Goal: Check status: Check status

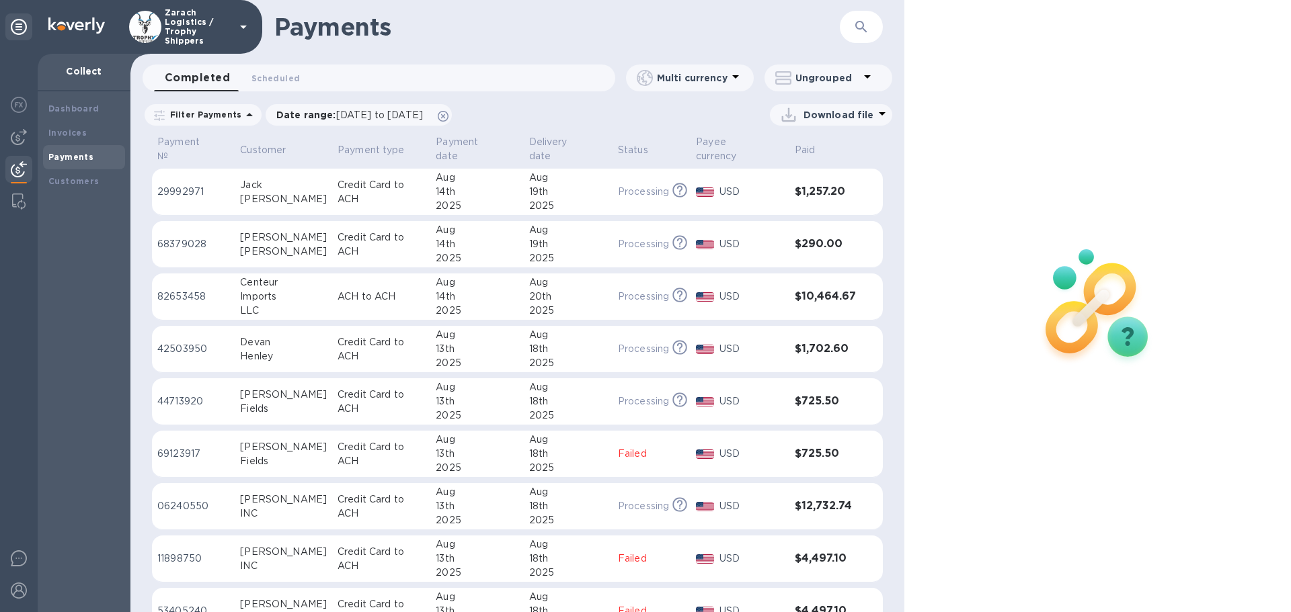
click at [200, 240] on p "68379028" at bounding box center [193, 244] width 72 height 14
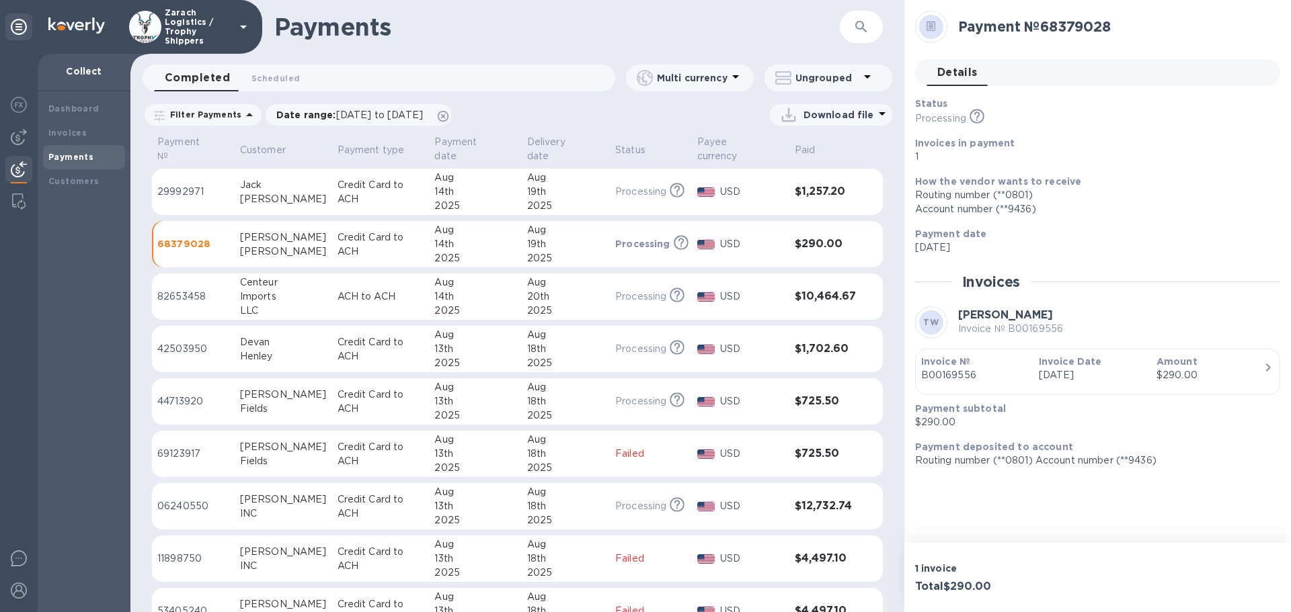
click at [197, 185] on p "29992971" at bounding box center [193, 192] width 72 height 14
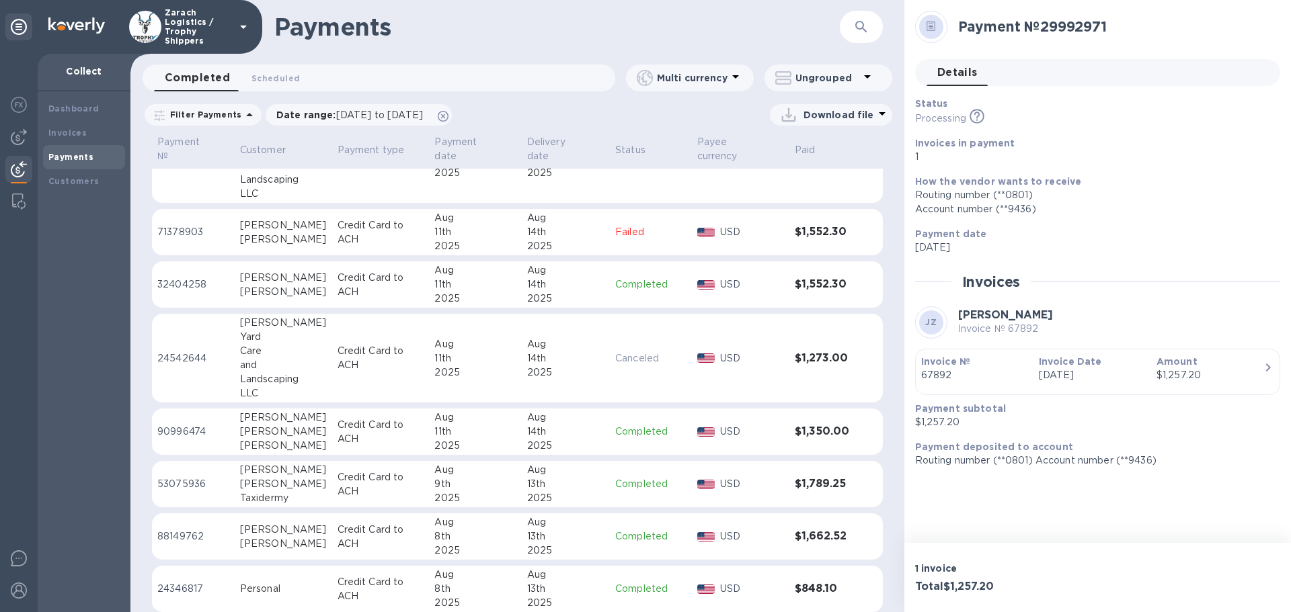
scroll to position [2124, 0]
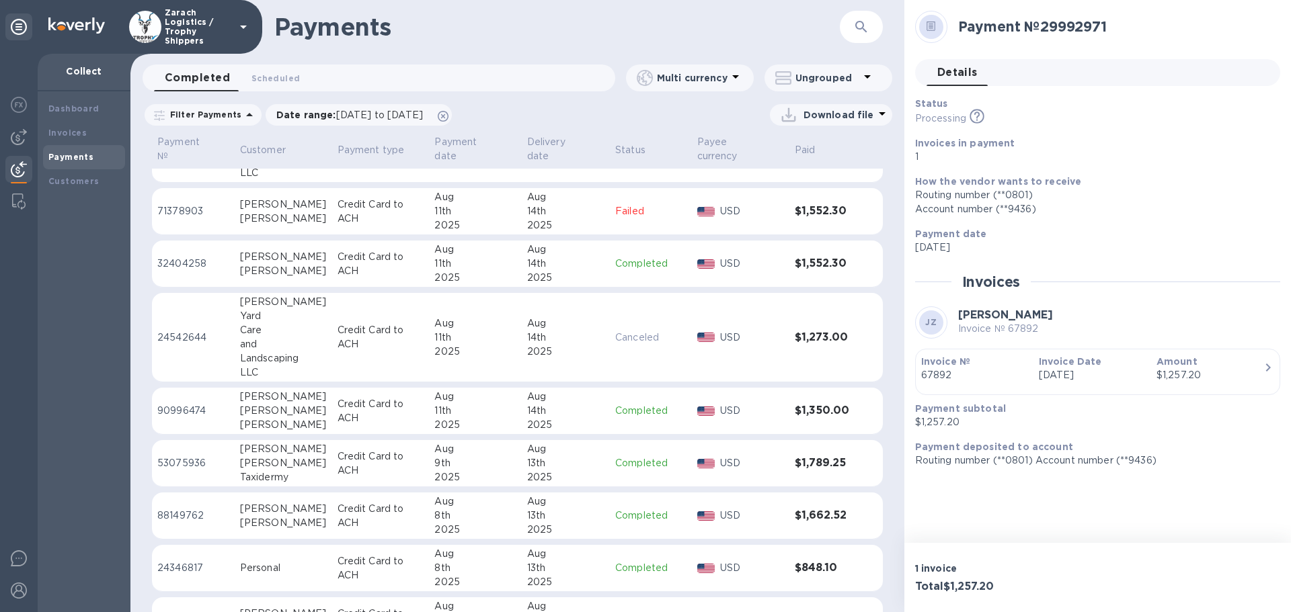
click at [171, 564] on p "24346817" at bounding box center [193, 568] width 72 height 14
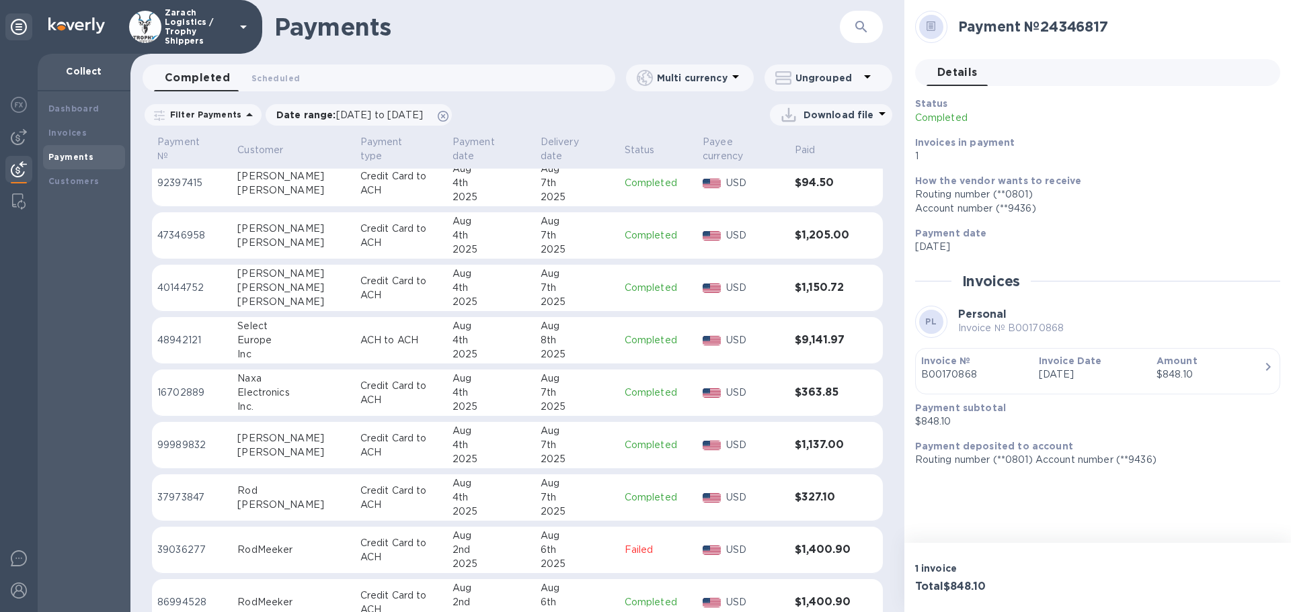
scroll to position [4371, 0]
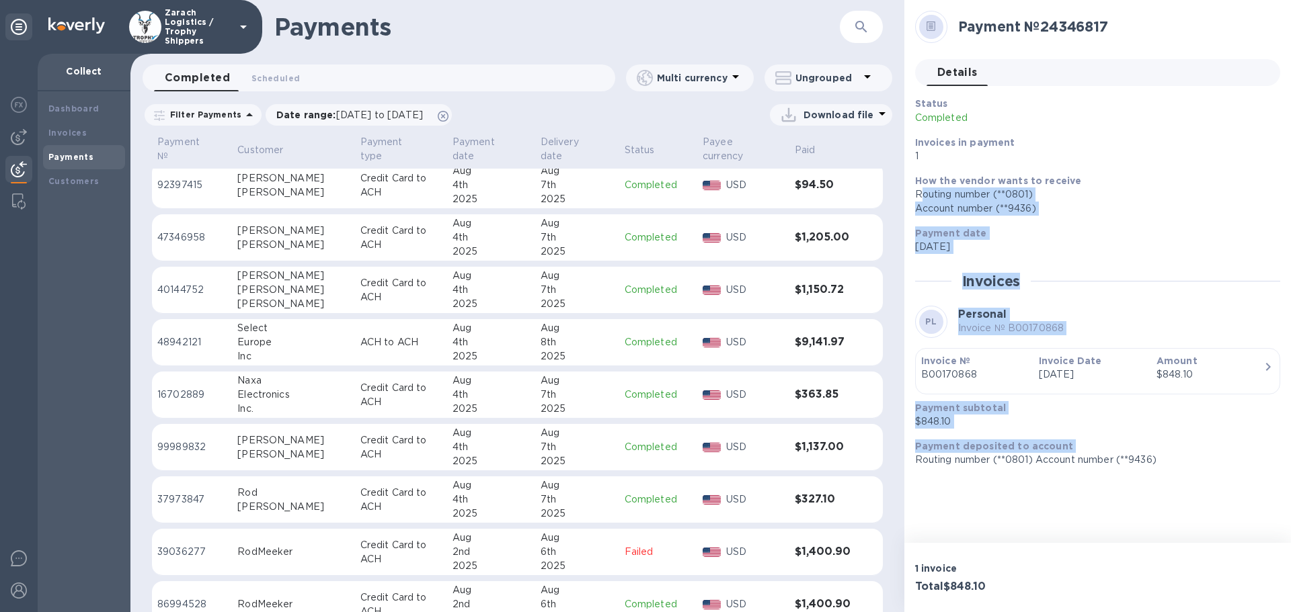
drag, startPoint x: 903, startPoint y: 494, endPoint x: 922, endPoint y: 198, distance: 296.4
click at [923, 196] on div "Payment № 24346817 Details 0 Status Completed Invoices in payment 1 How the ven…" at bounding box center [1097, 271] width 387 height 543
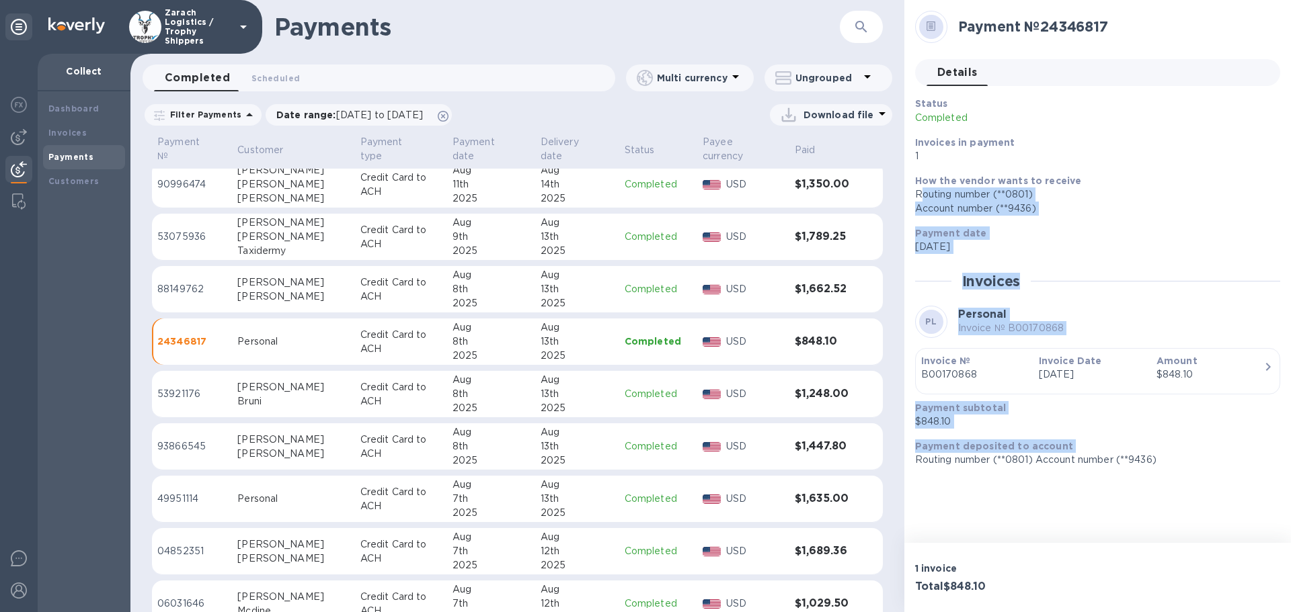
scroll to position [2356, 0]
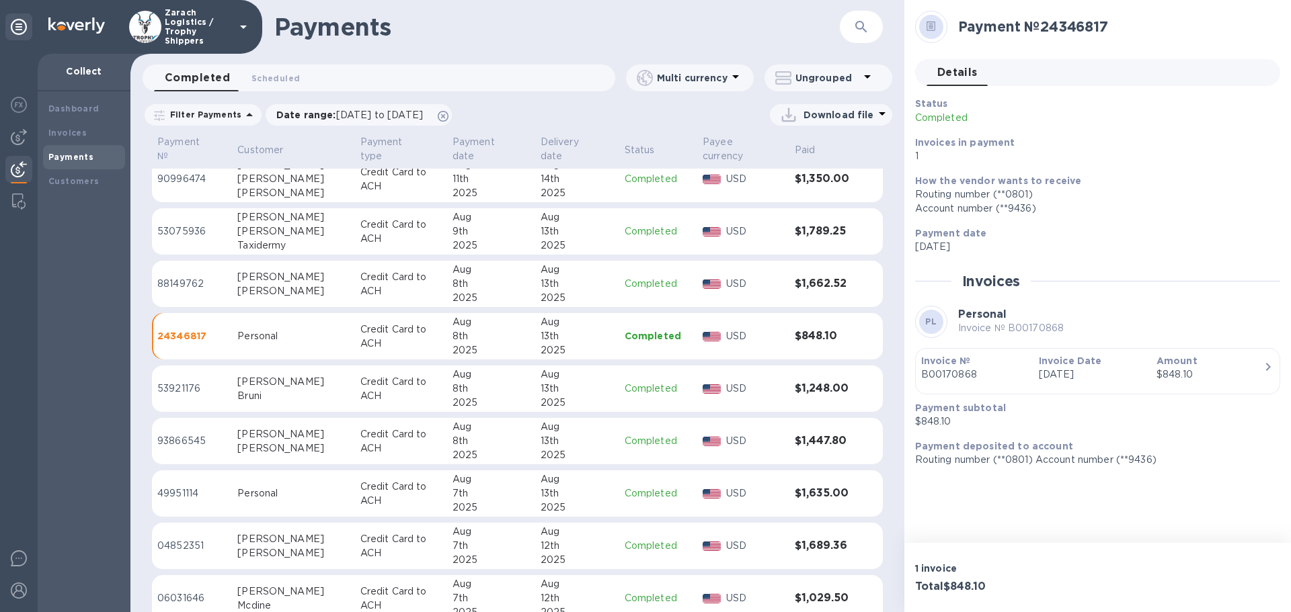
click at [179, 493] on p "49951114" at bounding box center [191, 494] width 69 height 14
click at [179, 334] on p "24346817" at bounding box center [191, 336] width 69 height 14
click at [15, 565] on img at bounding box center [19, 559] width 16 height 16
